Goal: Navigation & Orientation: Find specific page/section

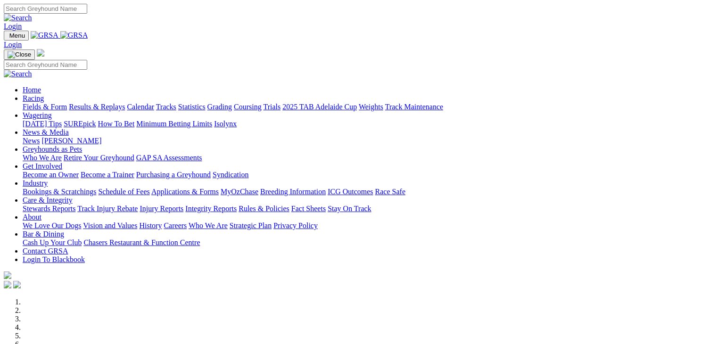
click at [52, 111] on link "Wagering" at bounding box center [37, 115] width 29 height 8
click at [96, 120] on link "SUREpick" at bounding box center [80, 124] width 32 height 8
